Goal: Task Accomplishment & Management: Complete application form

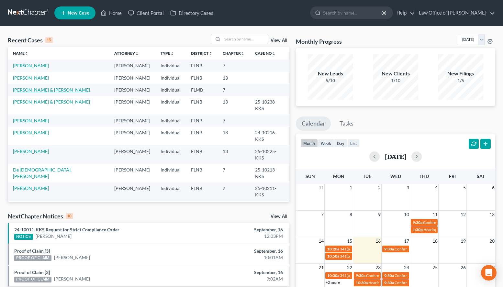
click at [55, 92] on link "[PERSON_NAME] & [PERSON_NAME]" at bounding box center [51, 90] width 77 height 6
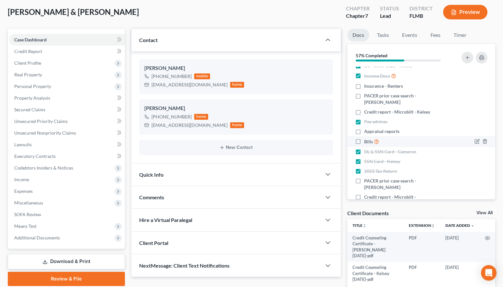
scroll to position [65, 0]
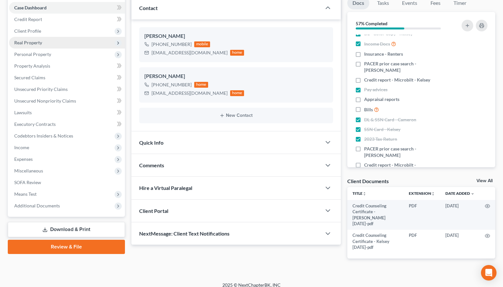
click at [64, 43] on span "Real Property" at bounding box center [67, 43] width 116 height 12
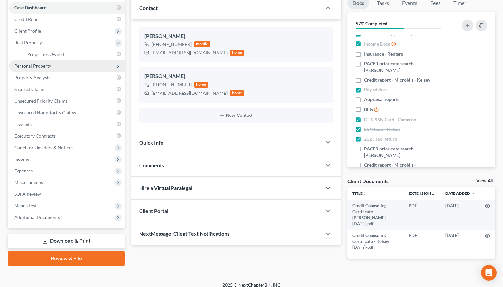
click at [63, 60] on span "Personal Property" at bounding box center [67, 66] width 116 height 12
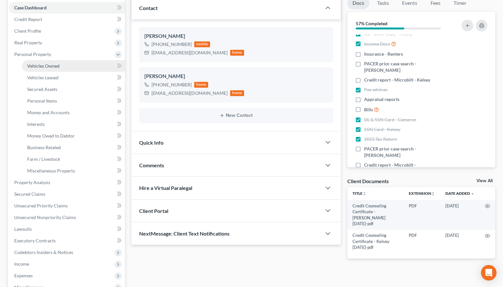
click at [64, 65] on link "Vehicles Owned" at bounding box center [73, 66] width 103 height 12
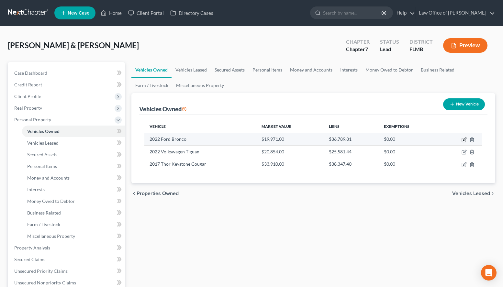
click at [464, 140] on icon "button" at bounding box center [464, 139] width 5 height 5
select select "0"
select select "4"
select select "2"
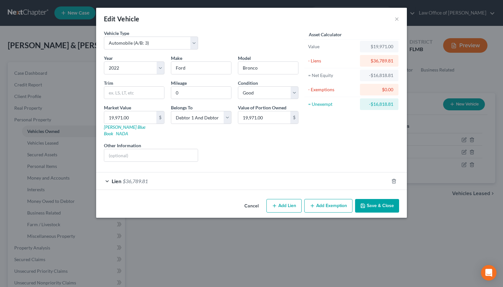
click at [152, 178] on div "Lien $36,789.81" at bounding box center [242, 181] width 293 height 17
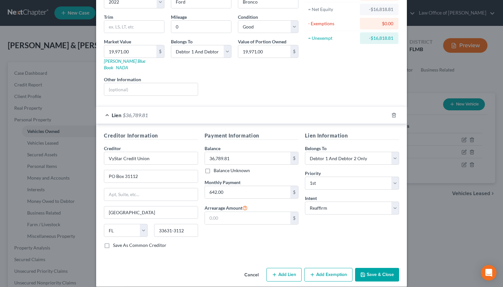
scroll to position [67, 0]
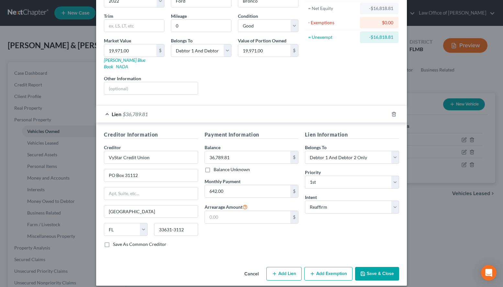
click at [325, 63] on div "Asset Calculator Value $19,971.00 - Liens $36,789.81 = Net Equity -$16,818.81 -…" at bounding box center [352, 31] width 101 height 137
click at [391, 267] on button "Save & Close" at bounding box center [377, 274] width 44 height 14
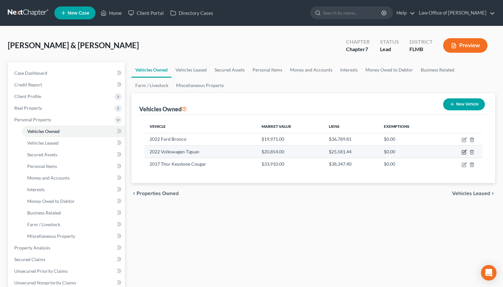
click at [463, 153] on icon "button" at bounding box center [464, 151] width 3 height 3
select select "0"
select select "4"
select select "2"
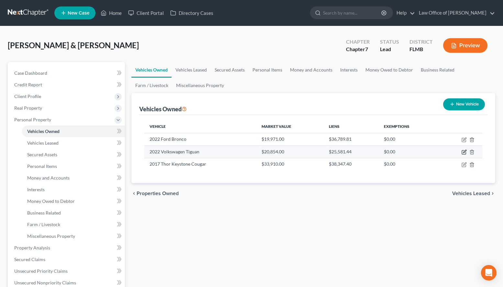
select select "9"
select select "2"
select select "0"
select select "2"
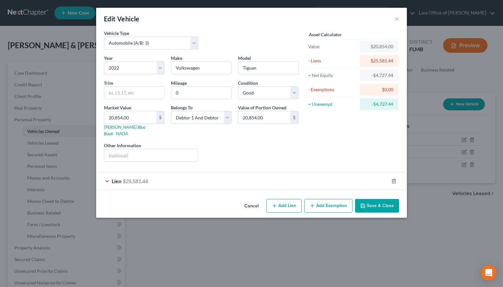
click at [178, 180] on div "Lien $25,581.44" at bounding box center [242, 181] width 293 height 17
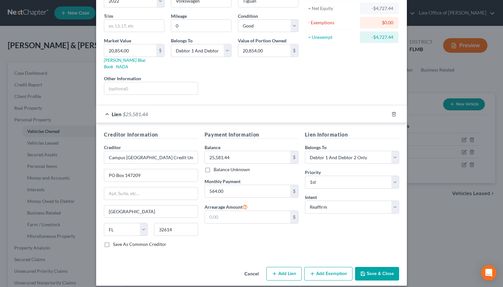
click at [390, 267] on button "Save & Close" at bounding box center [377, 274] width 44 height 14
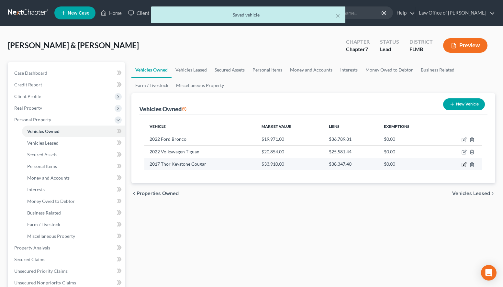
click at [462, 164] on icon "button" at bounding box center [464, 165] width 4 height 4
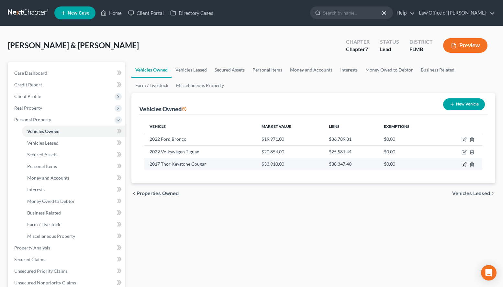
select select "2"
select select "9"
select select "2"
select select "14"
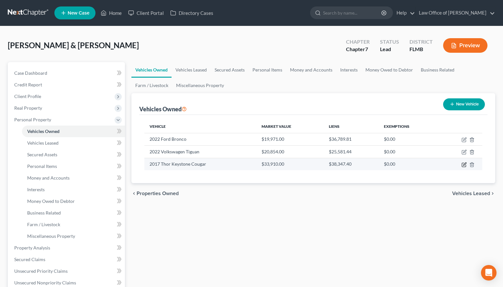
select select "2"
select select "0"
select select "2"
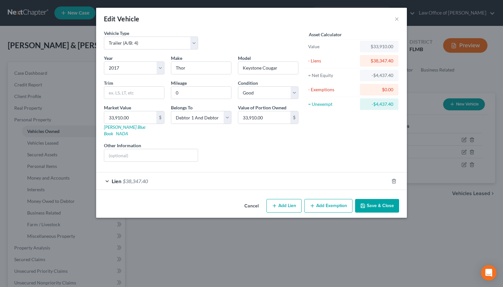
click at [117, 178] on span "Lien" at bounding box center [117, 181] width 10 height 6
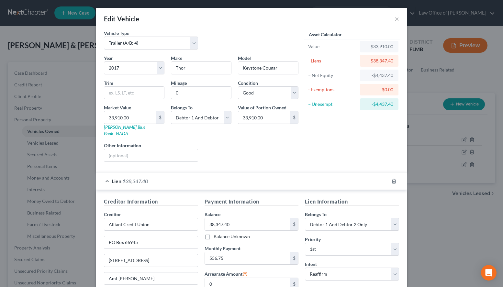
click at [351, 149] on div "Asset Calculator Value $33,910.00 - Liens $38,347.40 = Net Equity -$4,437.40 - …" at bounding box center [352, 98] width 101 height 137
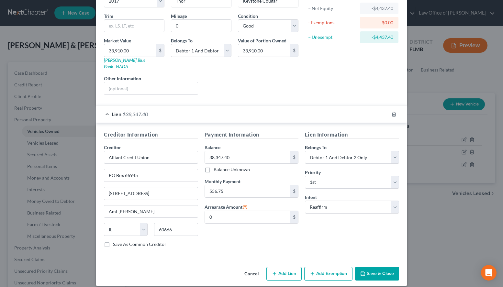
click at [368, 267] on button "Save & Close" at bounding box center [377, 274] width 44 height 14
